Goal: Communication & Community: Answer question/provide support

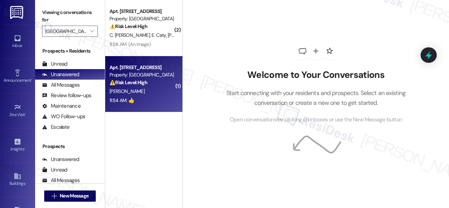
click at [148, 88] on div "[PERSON_NAME]" at bounding box center [142, 91] width 66 height 9
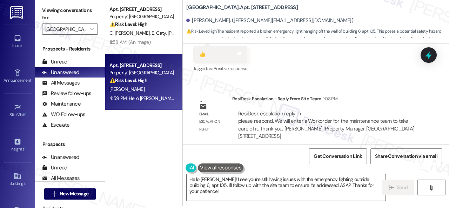
scroll to position [11364, 0]
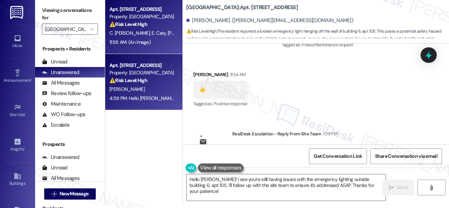
click at [165, 37] on div "C. [PERSON_NAME] [PERSON_NAME]" at bounding box center [142, 33] width 66 height 9
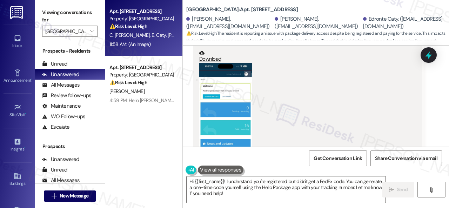
scroll to position [21947, 0]
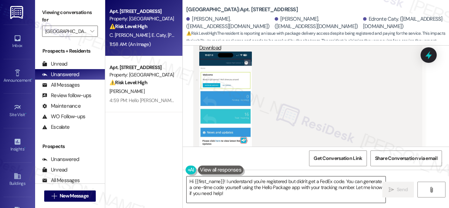
click at [247, 193] on textarea "Hi {{first_name}}! I understand you're registered but didn't get a FedEx code. …" at bounding box center [285, 189] width 199 height 26
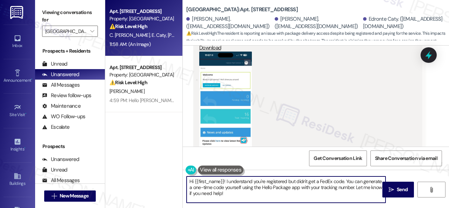
drag, startPoint x: 250, startPoint y: 197, endPoint x: 130, endPoint y: 143, distance: 130.8
click at [137, 159] on div "Apt. [STREET_ADDRESS] Property: [GEOGRAPHIC_DATA] Central ⚠️ Risk Level: High T…" at bounding box center [276, 104] width 343 height 208
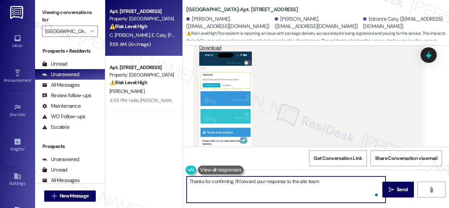
type textarea "Thanks for confirming. I'll forward your response to the site team."
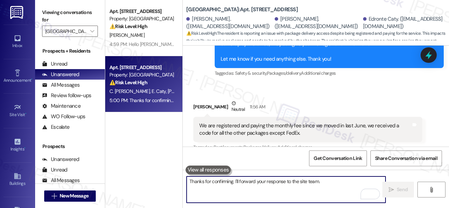
scroll to position [21631, 0]
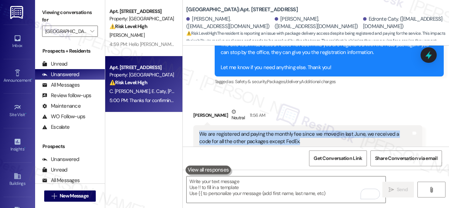
drag, startPoint x: 197, startPoint y: 72, endPoint x: 288, endPoint y: 81, distance: 91.2
click at [288, 125] on div "We are registered and paying the monthly fee since we moved in last June, we re…" at bounding box center [307, 138] width 229 height 26
copy div "We are registered and paying the monthly fee since we moved in last June, we re…"
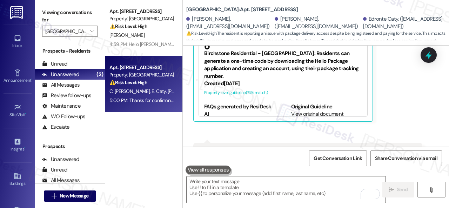
scroll to position [21841, 0]
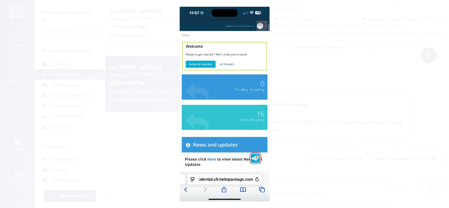
click at [248, 89] on button "Unzoom image" at bounding box center [224, 104] width 449 height 208
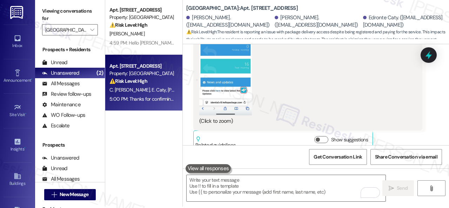
scroll to position [2, 0]
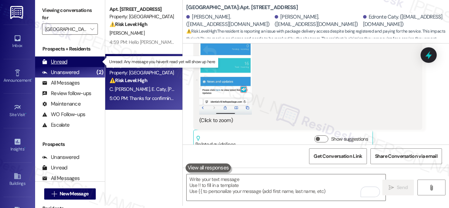
click at [64, 59] on div "Unread" at bounding box center [54, 61] width 25 height 7
